Goal: Transaction & Acquisition: Purchase product/service

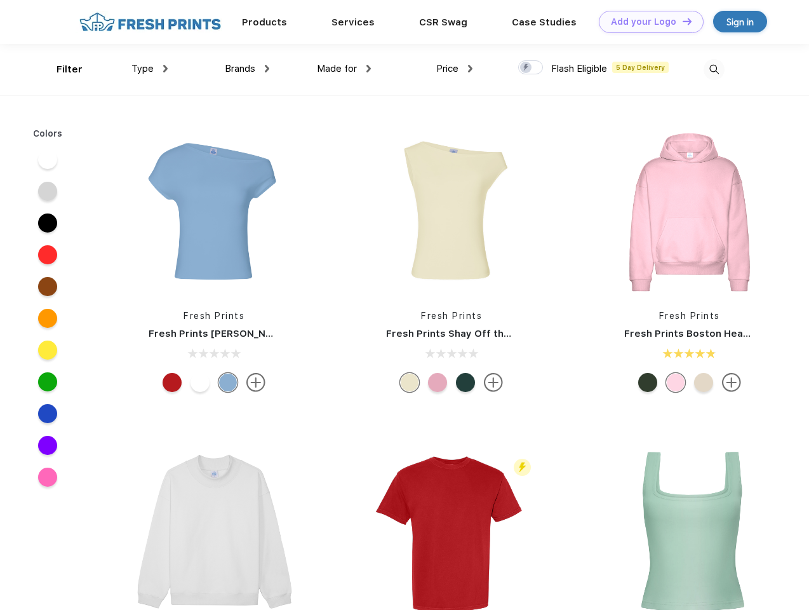
scroll to position [1, 0]
click at [647, 22] on link "Add your Logo Design Tool" at bounding box center [651, 22] width 105 height 22
click at [0, 0] on div "Design Tool" at bounding box center [0, 0] width 0 height 0
click at [681, 21] on link "Add your Logo Design Tool" at bounding box center [651, 22] width 105 height 22
click at [61, 69] on div "Filter" at bounding box center [70, 69] width 26 height 15
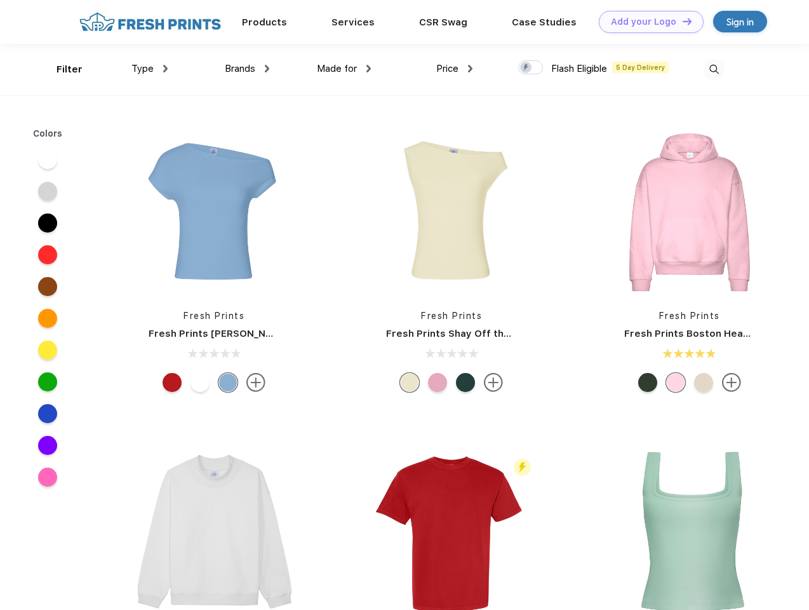
click at [150, 69] on span "Type" at bounding box center [142, 68] width 22 height 11
click at [247, 69] on span "Brands" at bounding box center [240, 68] width 30 height 11
click at [344, 69] on span "Made for" at bounding box center [337, 68] width 40 height 11
click at [455, 69] on span "Price" at bounding box center [447, 68] width 22 height 11
click at [531, 68] on div at bounding box center [530, 67] width 25 height 14
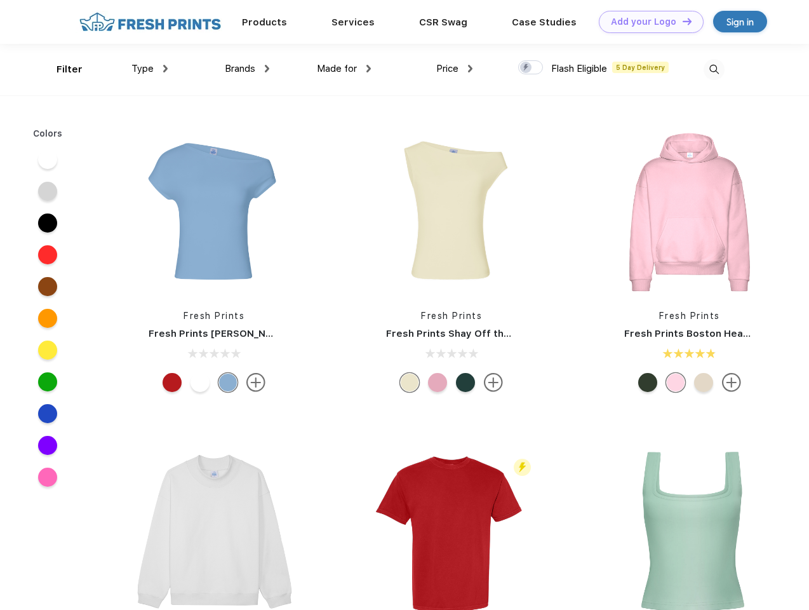
click at [526, 68] on input "checkbox" at bounding box center [522, 64] width 8 height 8
checkbox input "true"
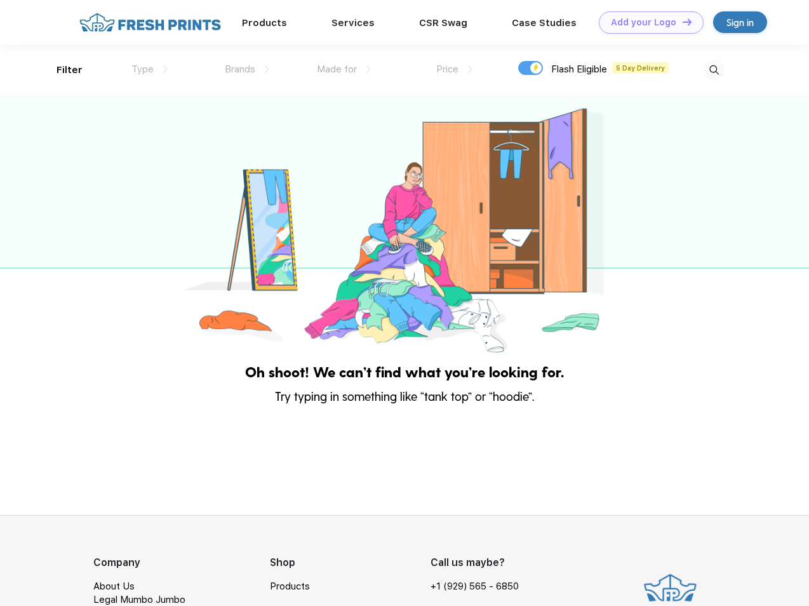
click at [714, 69] on img at bounding box center [714, 70] width 21 height 21
